Goal: Information Seeking & Learning: Learn about a topic

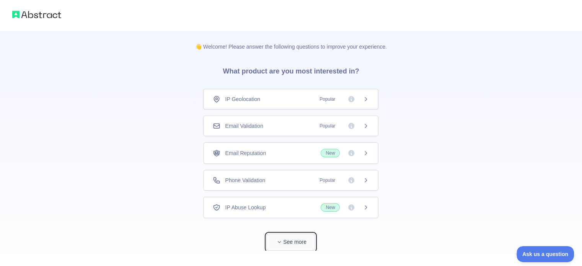
click at [300, 245] on button "See more" at bounding box center [290, 241] width 49 height 17
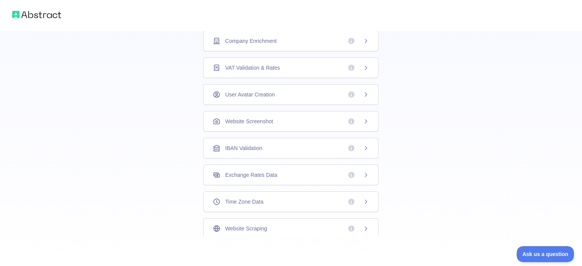
click at [293, 67] on div "VAT Validation & Rates" at bounding box center [291, 68] width 156 height 8
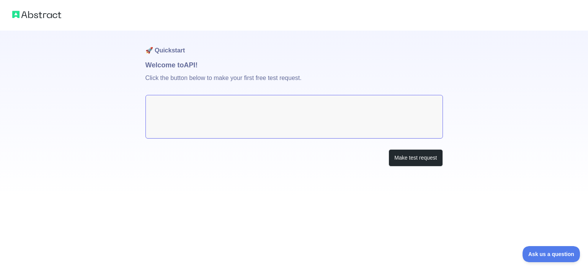
click at [335, 118] on textarea at bounding box center [293, 117] width 297 height 44
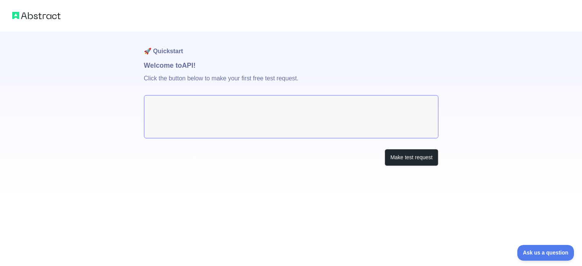
scroll to position [14, 0]
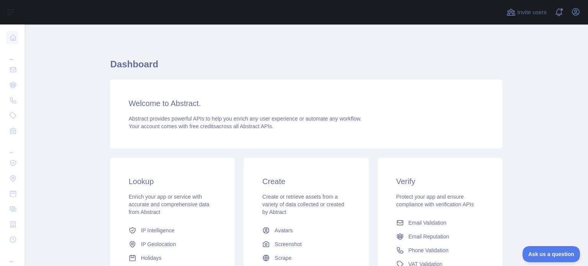
click at [139, 67] on h1 "Dashboard" at bounding box center [306, 67] width 392 height 18
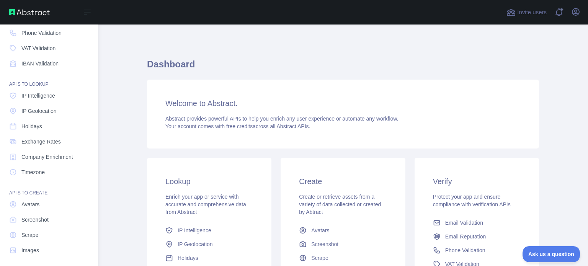
scroll to position [70, 0]
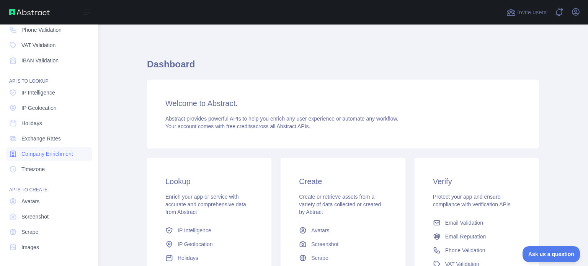
click at [54, 152] on span "Company Enrichment" at bounding box center [47, 154] width 52 height 8
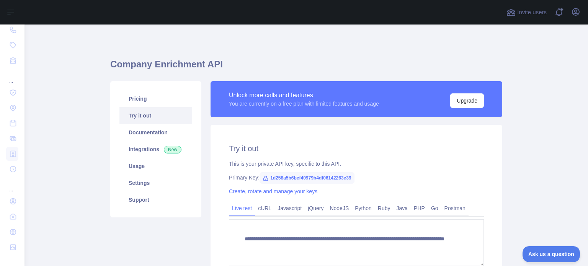
drag, startPoint x: 581, startPoint y: 90, endPoint x: 582, endPoint y: 123, distance: 32.9
click at [582, 123] on main "**********" at bounding box center [305, 144] width 563 height 241
